Goal: Information Seeking & Learning: Understand process/instructions

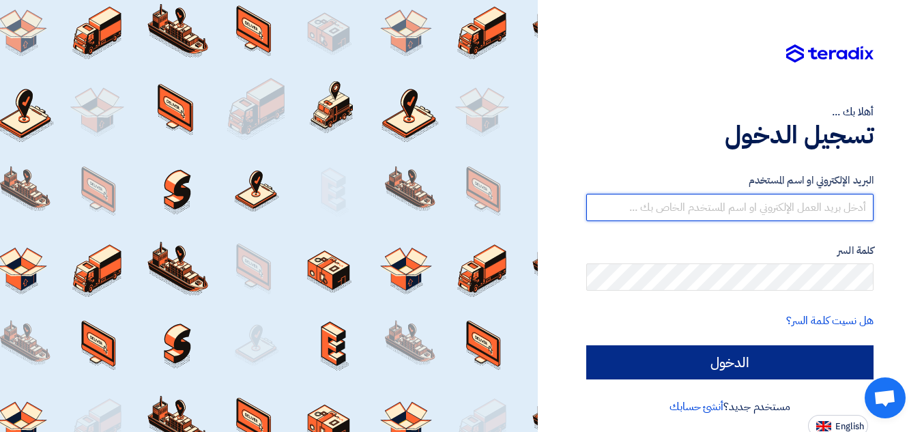
type input "[EMAIL_ADDRESS][DOMAIN_NAME]"
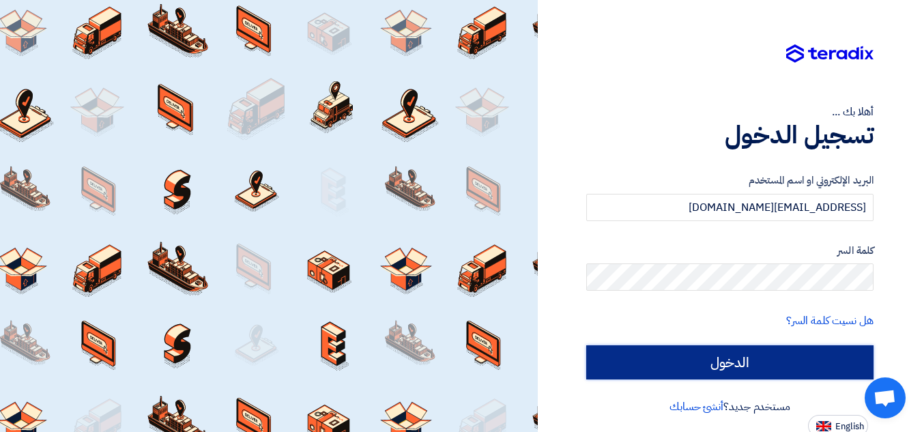
click at [736, 358] on input "الدخول" at bounding box center [729, 362] width 287 height 34
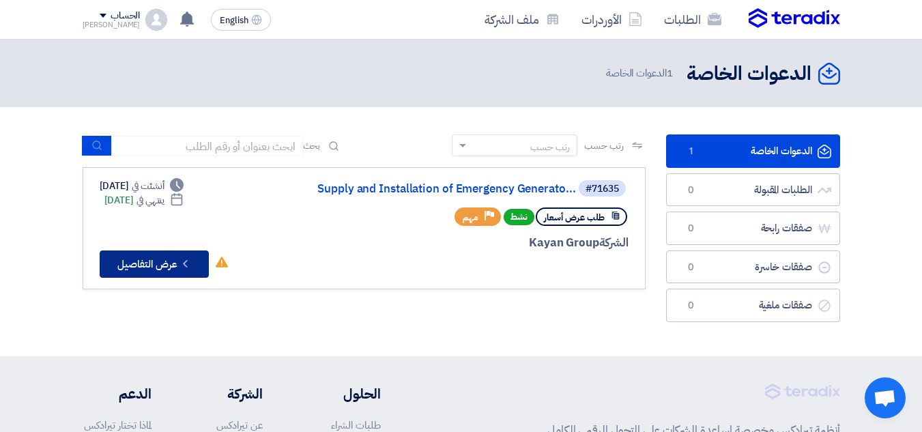
click at [175, 255] on button "Check details عرض التفاصيل" at bounding box center [154, 264] width 109 height 27
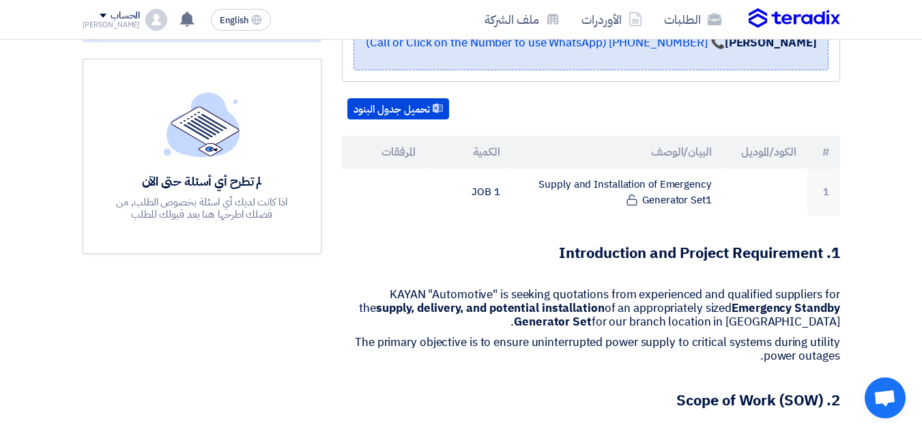
scroll to position [360, 0]
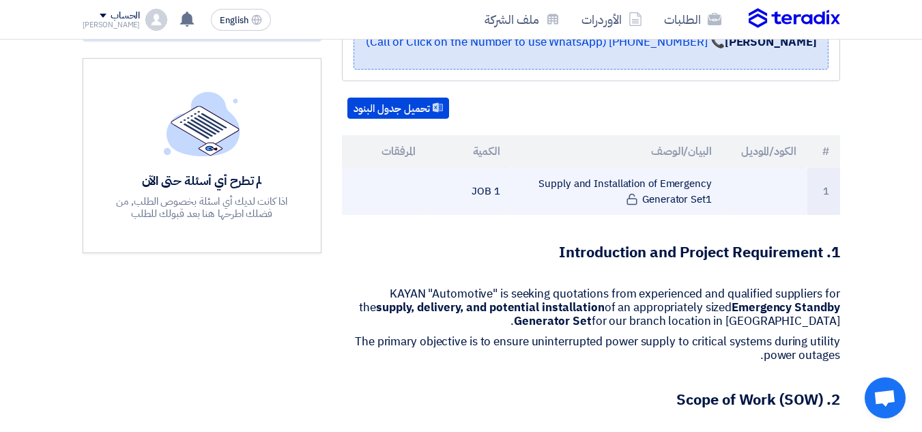
drag, startPoint x: 544, startPoint y: 182, endPoint x: 677, endPoint y: 195, distance: 133.7
click at [677, 195] on td "Supply and Installation of Emergency Generator Set1" at bounding box center [617, 191] width 212 height 47
click at [636, 186] on td "Supply and Installation of Emergency Generator Set1" at bounding box center [617, 191] width 212 height 47
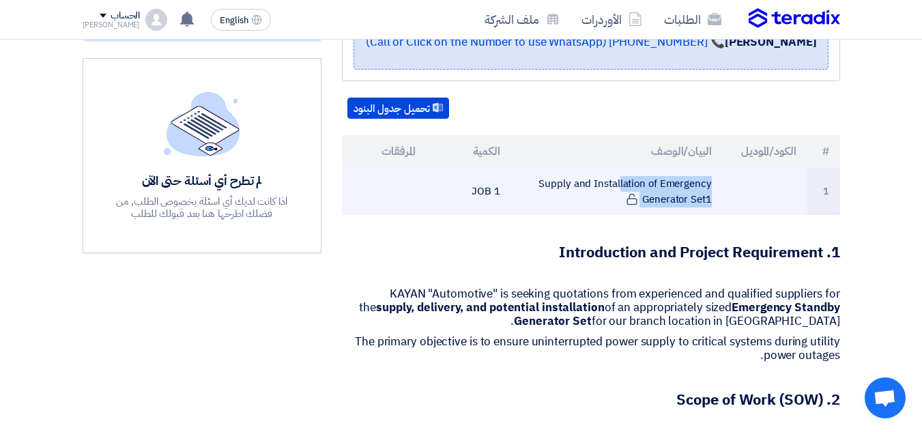
copy tr "Supply and Installation of Emergency Generator Set1"
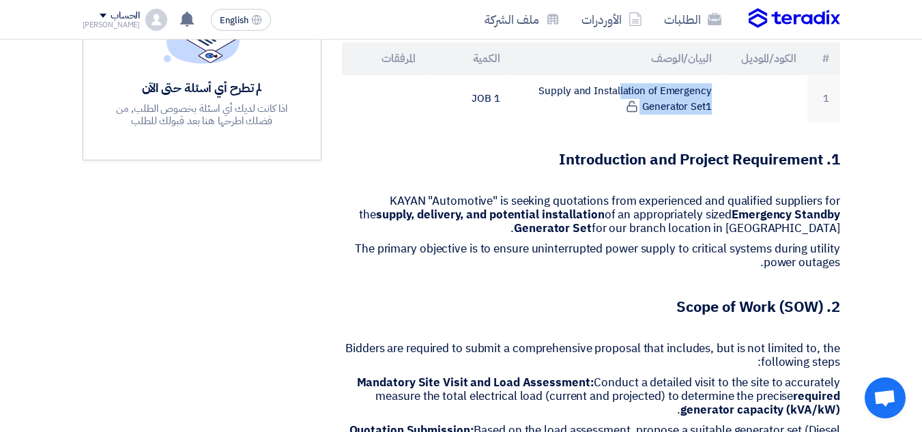
scroll to position [453, 0]
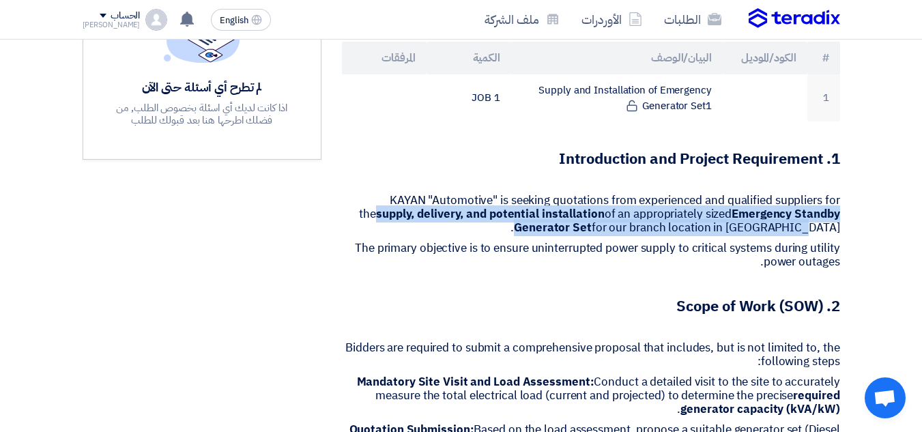
drag, startPoint x: 369, startPoint y: 199, endPoint x: 540, endPoint y: 223, distance: 173.0
click at [540, 223] on p "KAYAN "Automotive" is seeking quotations from experienced and qualified supplie…" at bounding box center [591, 214] width 498 height 41
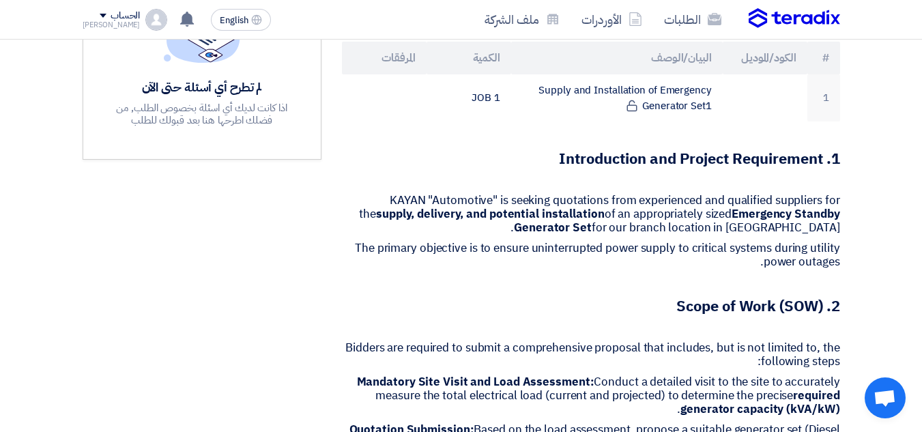
click at [599, 156] on strong "1. Introduction and Project Requirement" at bounding box center [699, 158] width 281 height 23
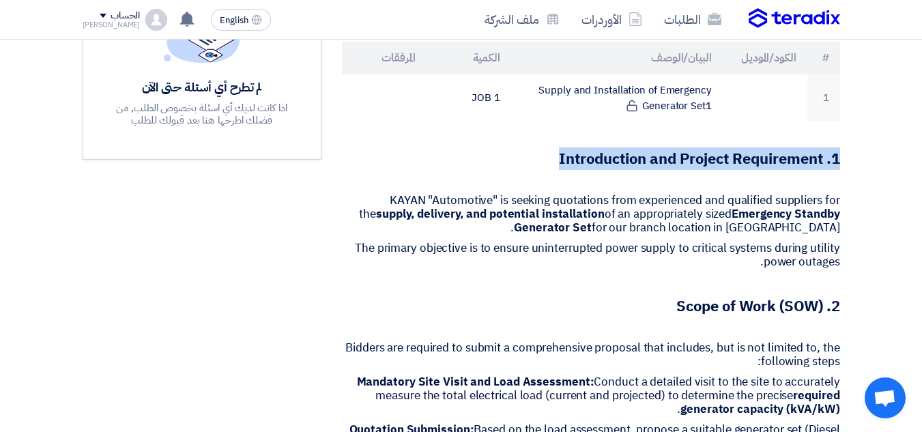
click at [599, 156] on strong "1. Introduction and Project Requirement" at bounding box center [699, 158] width 281 height 23
copy strong "1. Introduction and Project Requirement"
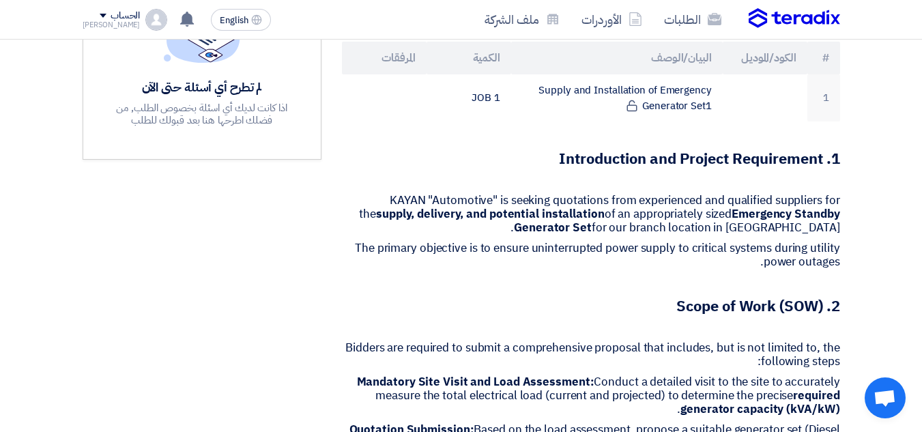
click at [379, 201] on p "KAYAN "Automotive" is seeking quotations from experienced and qualified supplie…" at bounding box center [591, 214] width 498 height 41
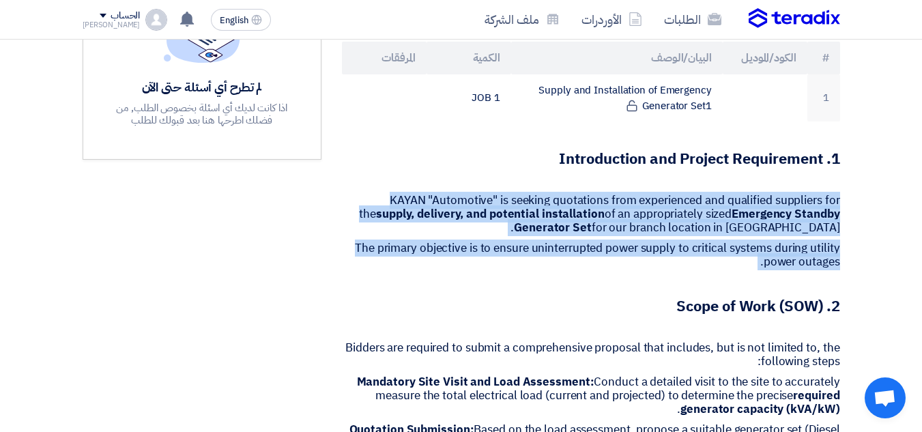
drag, startPoint x: 379, startPoint y: 201, endPoint x: 459, endPoint y: 251, distance: 94.7
copy div "KAYAN "Automotive" is seeking quotations from experienced and qualified supplie…"
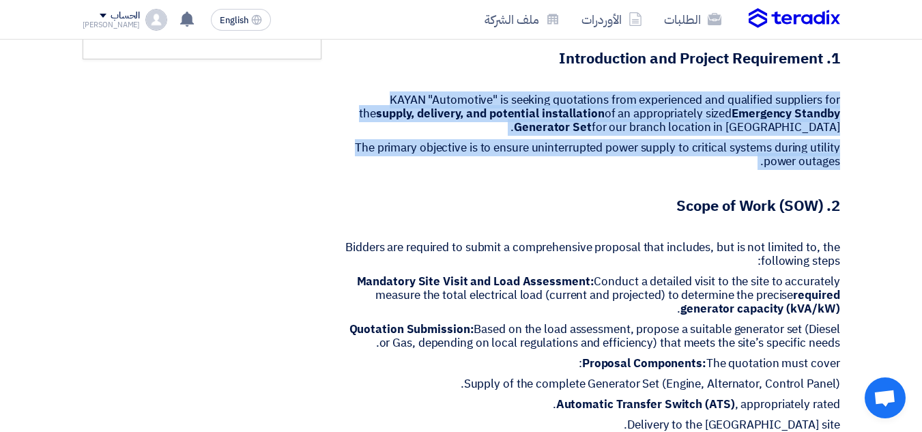
scroll to position [554, 0]
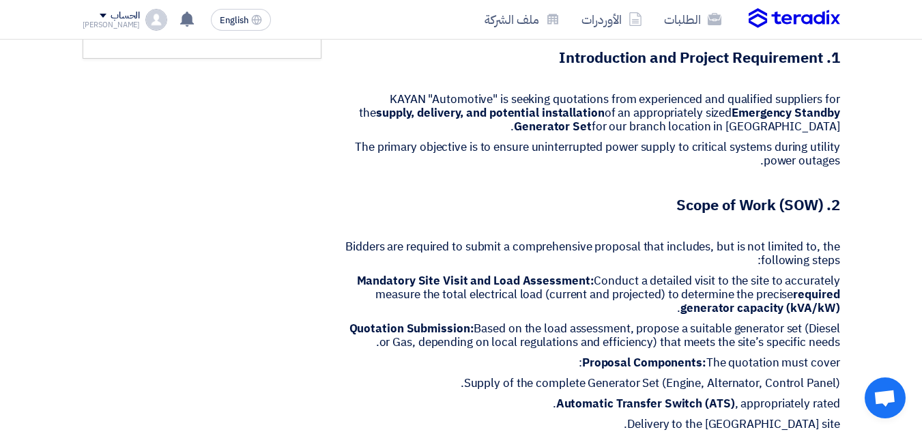
click at [713, 202] on strong "2. Scope of Work (SOW)" at bounding box center [758, 205] width 164 height 23
copy strong "2. Scope of Work (SOW)"
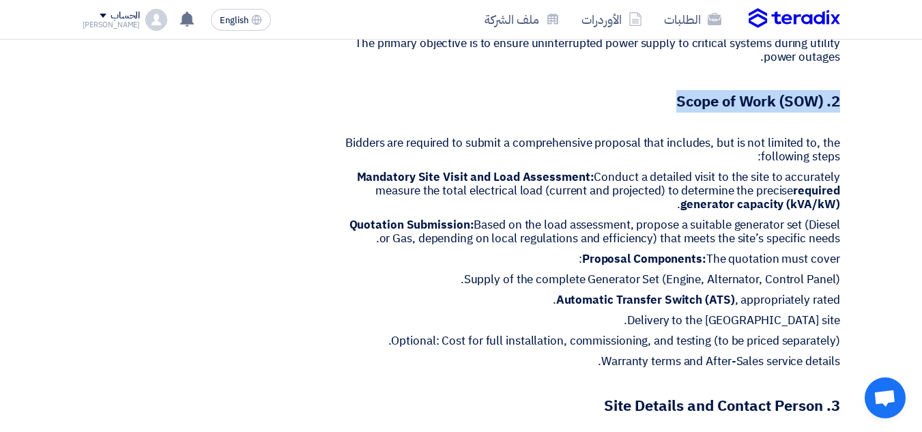
scroll to position [659, 0]
click at [353, 141] on p "Bidders are required to submit a comprehensive proposal that includes, but is n…" at bounding box center [591, 149] width 498 height 27
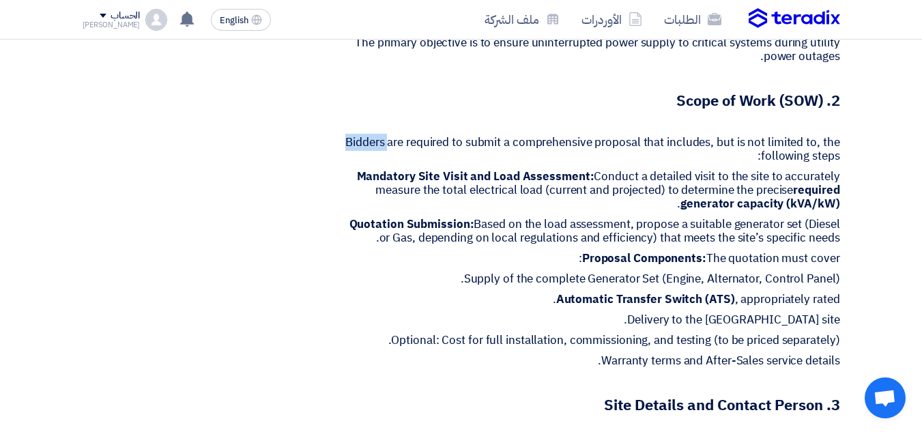
click at [353, 141] on p "Bidders are required to submit a comprehensive proposal that includes, but is n…" at bounding box center [591, 149] width 498 height 27
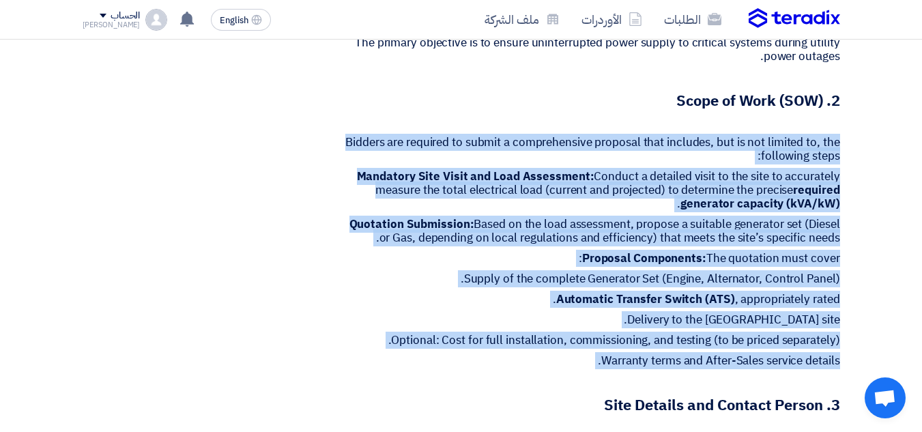
drag, startPoint x: 353, startPoint y: 141, endPoint x: 591, endPoint y: 359, distance: 323.2
copy div "Bidders are required to submit a comprehensive proposal that includes, but is n…"
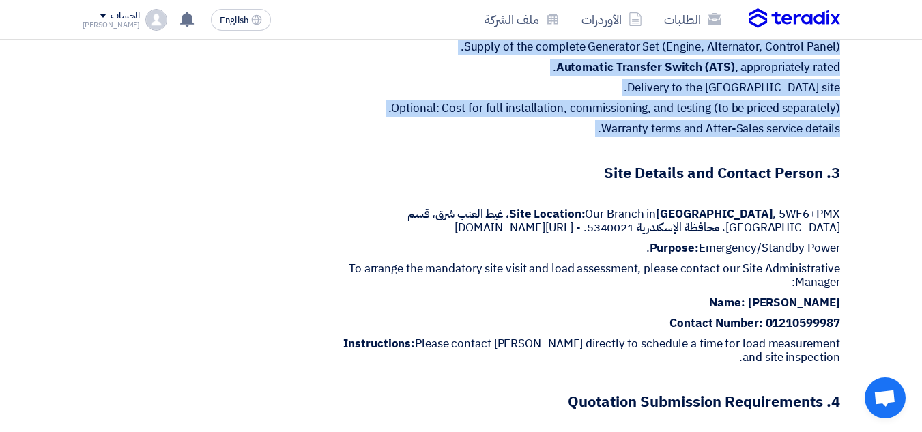
scroll to position [891, 0]
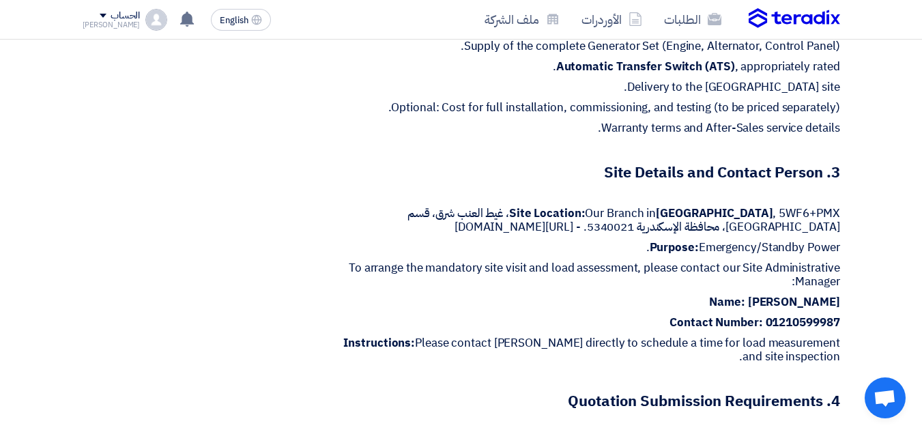
click at [642, 179] on strong "3. Site Details and Contact Person" at bounding box center [722, 172] width 236 height 23
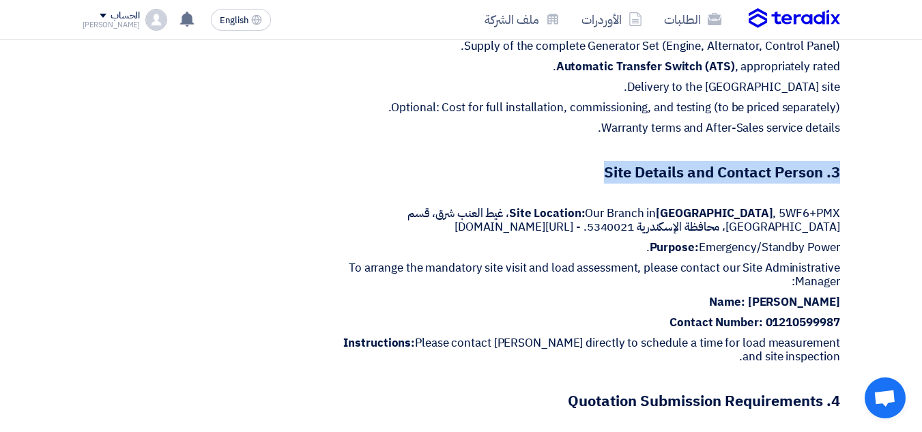
click at [642, 179] on strong "3. Site Details and Contact Person" at bounding box center [722, 172] width 236 height 23
copy strong "3. Site Details and Contact Person"
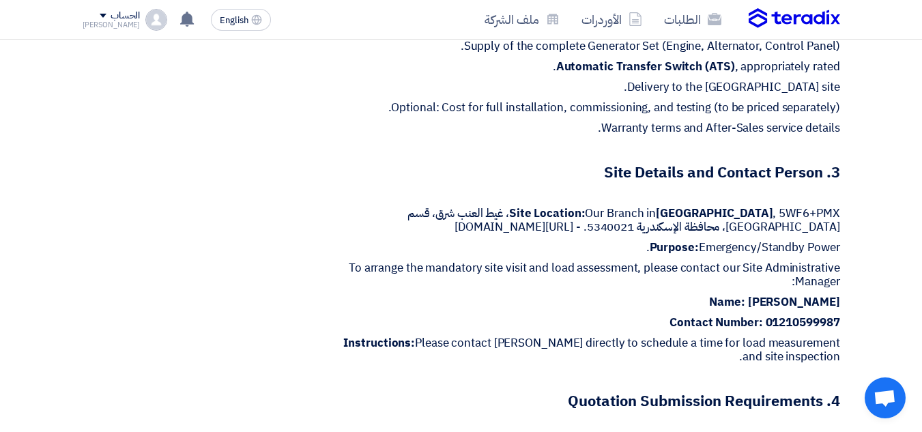
click at [527, 211] on p "Site Location: Our Branch in [GEOGRAPHIC_DATA] , 5WF6+PMX، [GEOGRAPHIC_DATA]، ق…" at bounding box center [591, 220] width 498 height 27
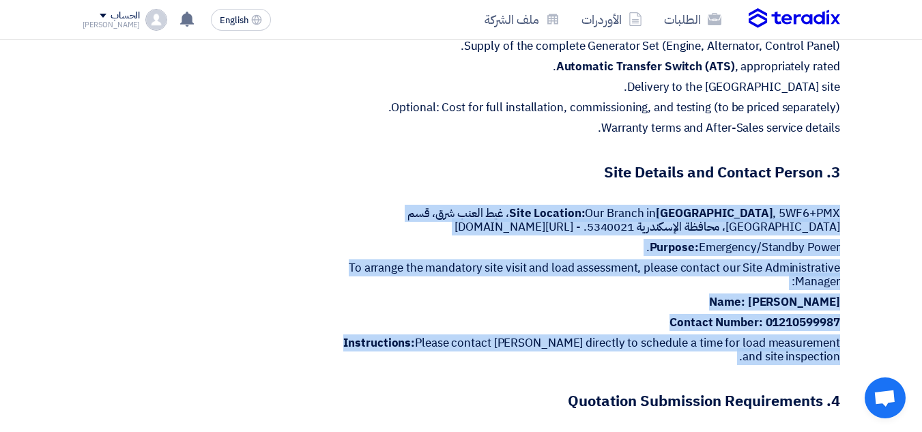
drag, startPoint x: 527, startPoint y: 211, endPoint x: 616, endPoint y: 343, distance: 158.8
click at [616, 343] on div "1. Introduction and Project Requirement KAYAN "Automotive" is seeking quotation…" at bounding box center [591, 229] width 498 height 1037
copy div "Site Location: Our Branch in [GEOGRAPHIC_DATA] , 5WF6+PMX، [GEOGRAPHIC_DATA]، ق…"
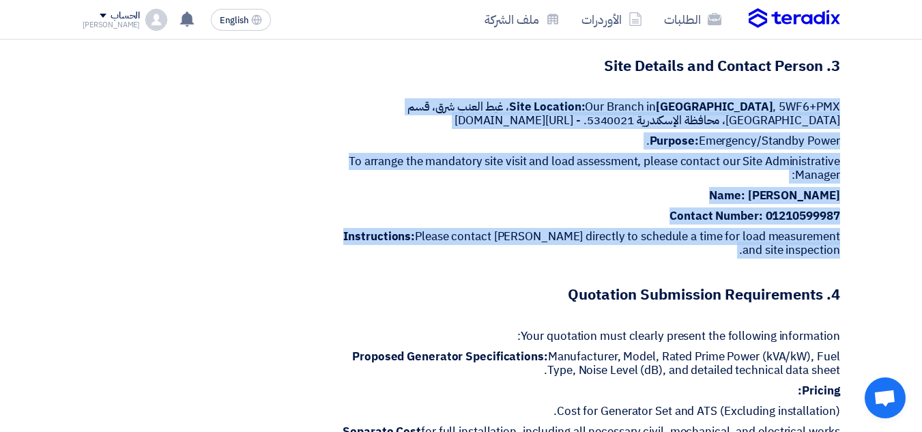
scroll to position [999, 0]
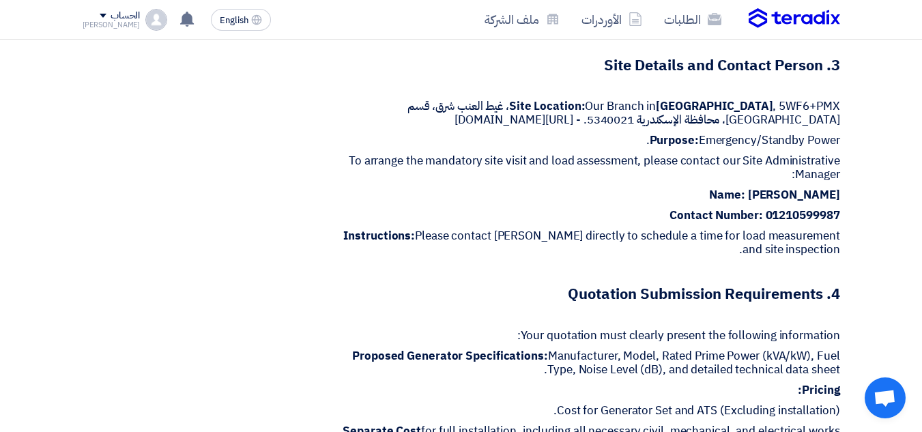
click at [590, 295] on strong "4. Quotation Submission Requirements" at bounding box center [704, 294] width 272 height 23
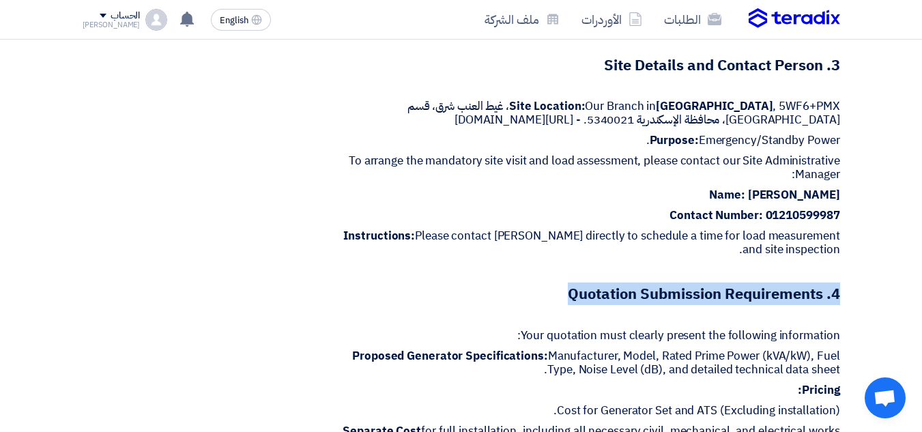
click at [590, 295] on strong "4. Quotation Submission Requirements" at bounding box center [704, 294] width 272 height 23
copy strong "4. Quotation Submission Requirements"
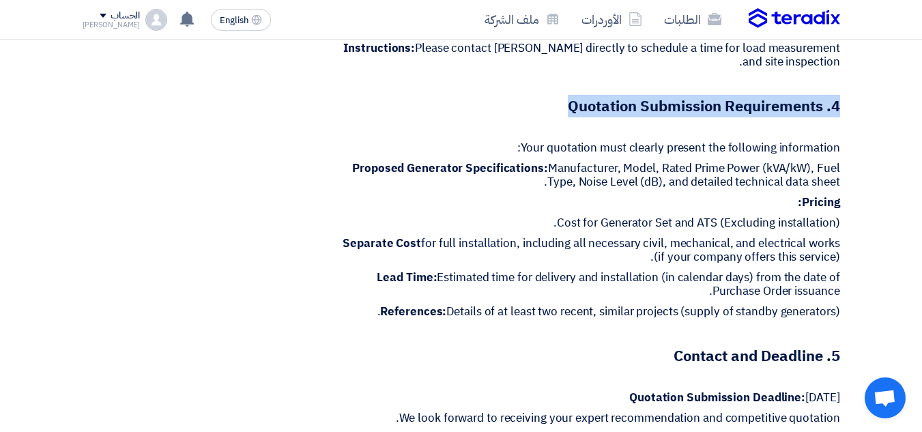
scroll to position [1190, 0]
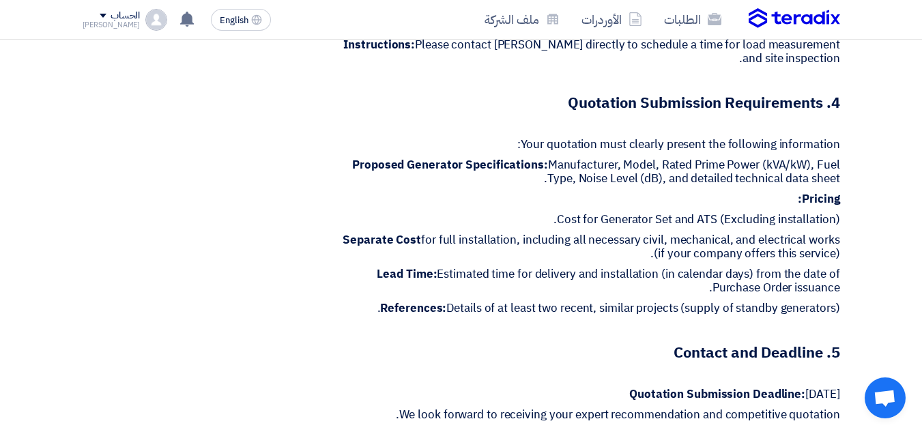
click at [524, 143] on p "Your quotation must clearly present the following information:" at bounding box center [591, 145] width 498 height 14
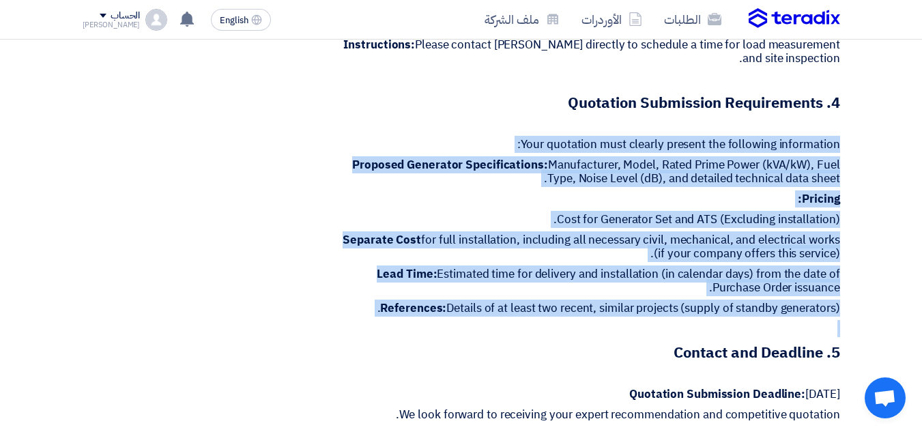
drag, startPoint x: 524, startPoint y: 143, endPoint x: 622, endPoint y: 317, distance: 199.6
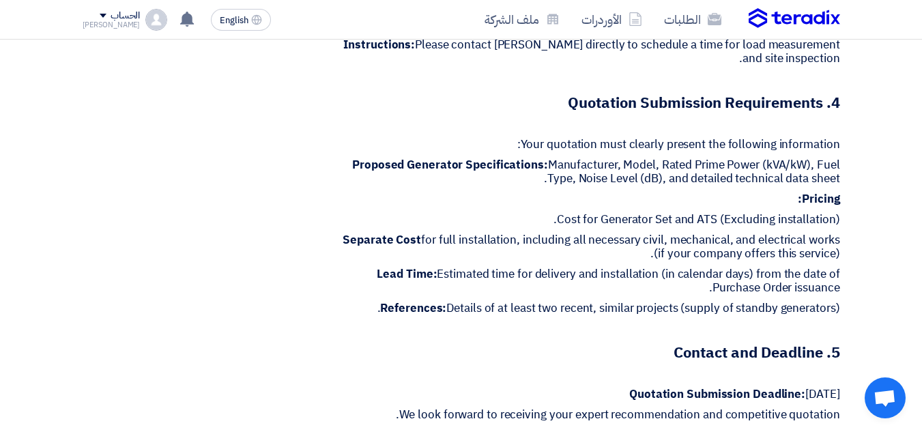
click at [759, 354] on strong "5. Contact and Deadline" at bounding box center [757, 352] width 167 height 23
copy strong "5. Contact and Deadline"
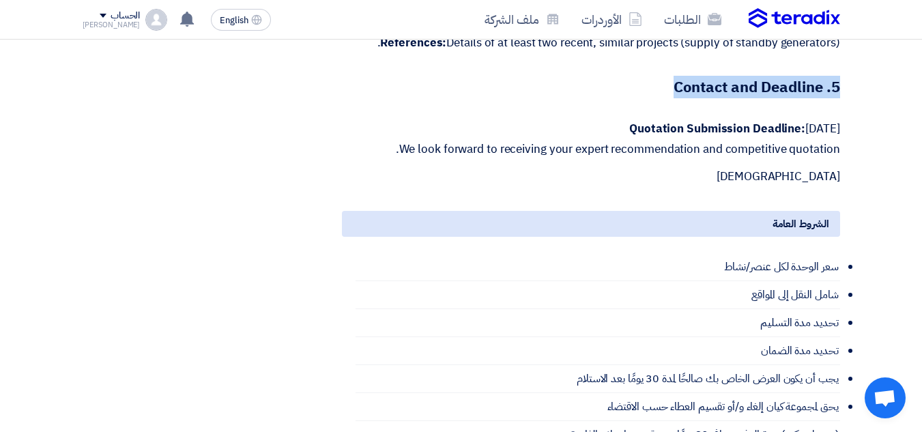
scroll to position [1459, 0]
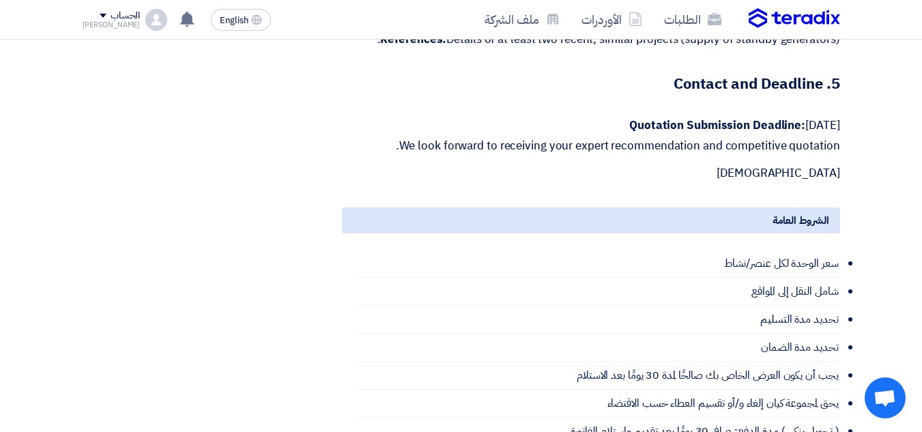
click at [654, 120] on strong "Quotation Submission Deadline:" at bounding box center [717, 125] width 176 height 17
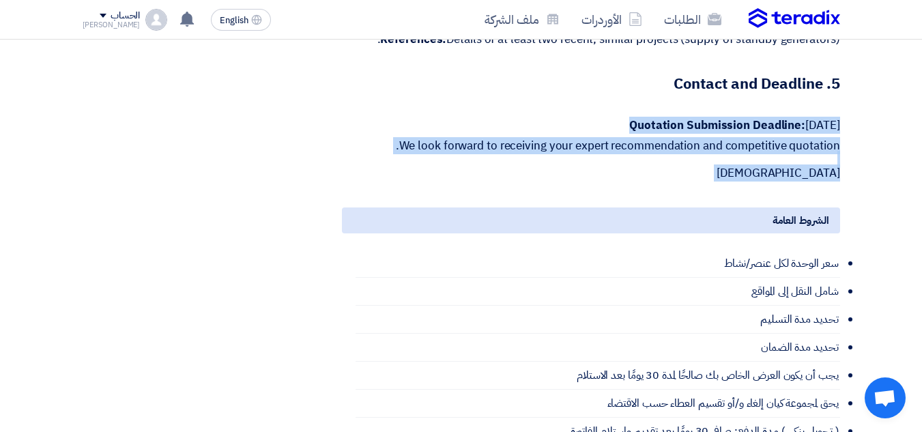
drag, startPoint x: 654, startPoint y: 120, endPoint x: 703, endPoint y: 171, distance: 70.5
copy div "Quotation Submission Deadline: [DATE] We look forward to receiving your expert …"
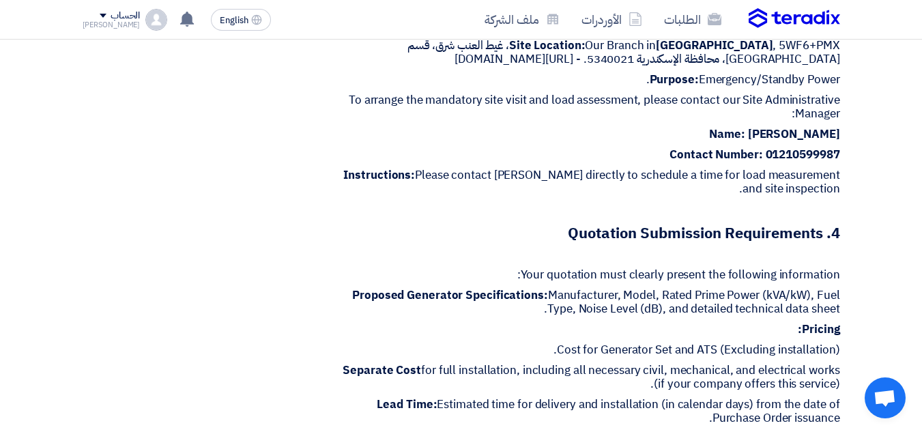
scroll to position [1047, 0]
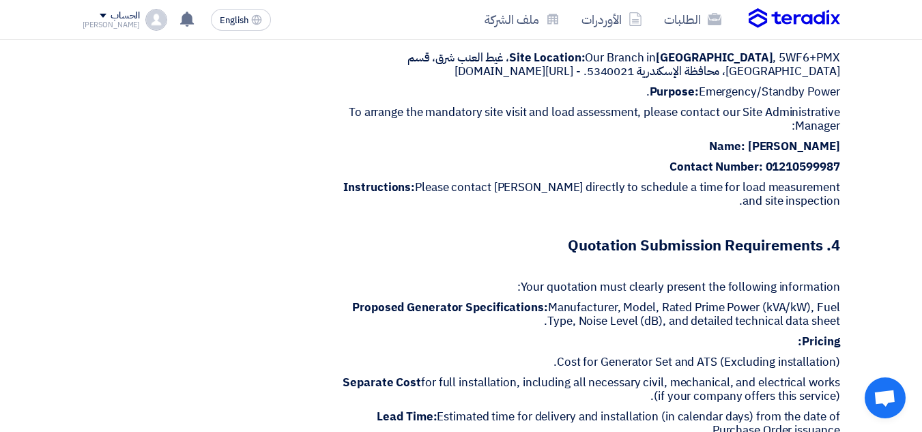
click at [601, 181] on p "Instructions: Please contact [PERSON_NAME] directly to schedule a time for load…" at bounding box center [591, 194] width 498 height 27
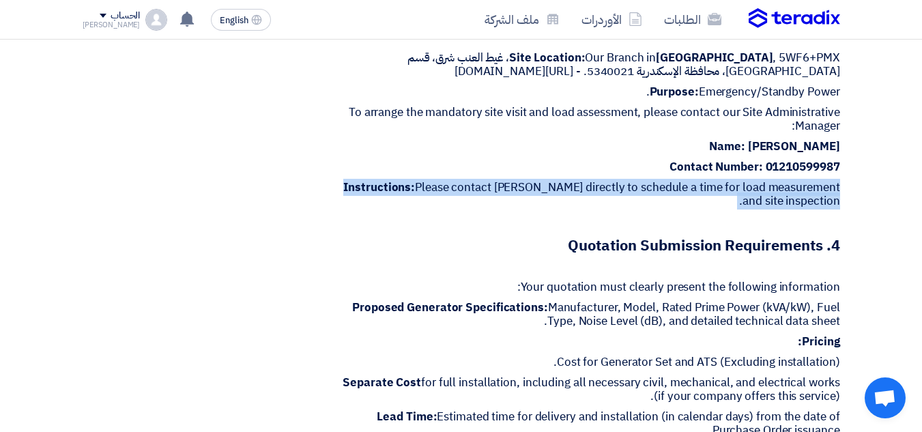
click at [601, 181] on p "Instructions: Please contact [PERSON_NAME] directly to schedule a time for load…" at bounding box center [591, 194] width 498 height 27
